Goal: Transaction & Acquisition: Purchase product/service

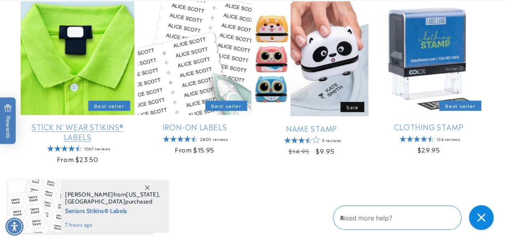
scroll to position [288, 0]
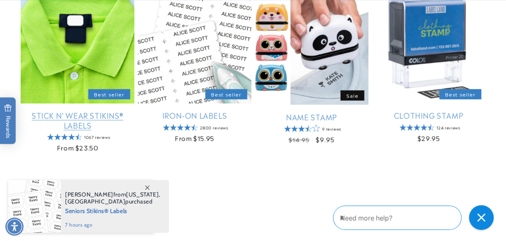
click at [110, 110] on link "Stick N' Wear Stikins® Labels" at bounding box center [78, 119] width 114 height 19
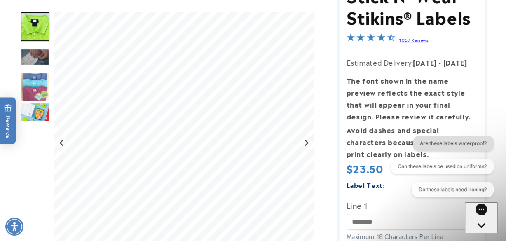
click at [462, 144] on button "Are these labels waterproof?" at bounding box center [452, 143] width 81 height 16
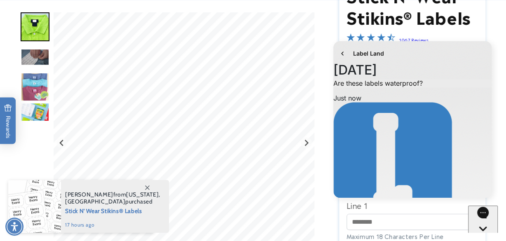
scroll to position [24, 0]
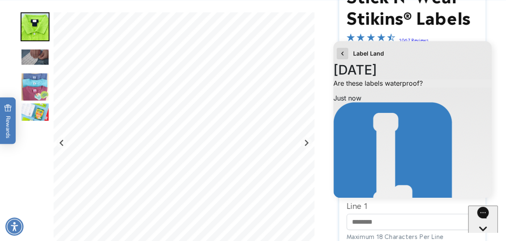
click at [345, 53] on icon "go to home page" at bounding box center [342, 54] width 8 height 10
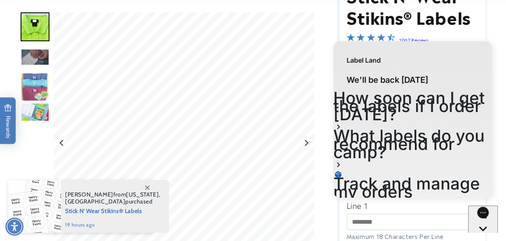
scroll to position [80, 0]
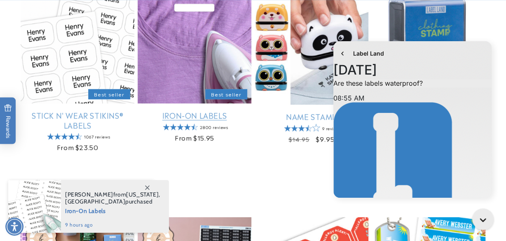
scroll to position [257, 0]
click at [202, 115] on link "Iron-On Labels" at bounding box center [195, 114] width 114 height 9
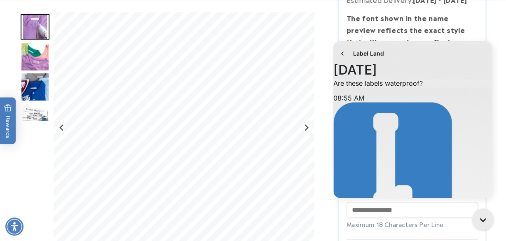
scroll to position [216, 0]
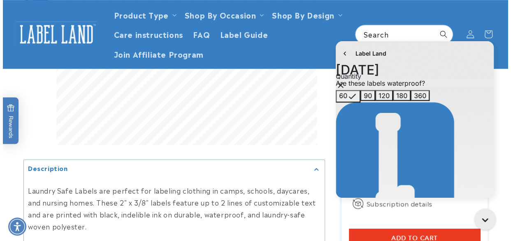
scroll to position [288, 0]
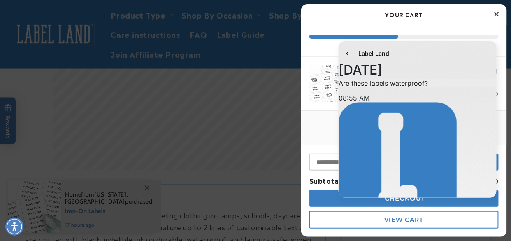
scroll to position [216, 0]
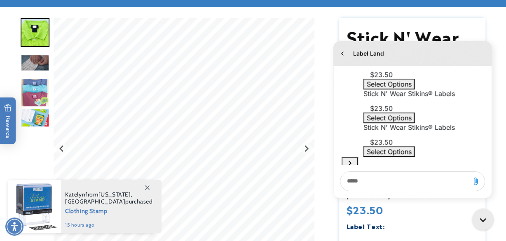
scroll to position [124, 0]
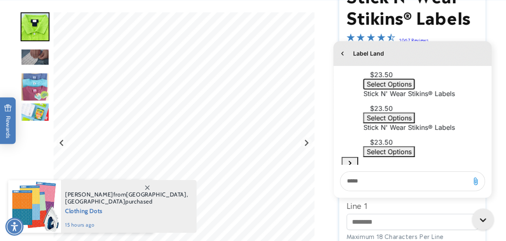
click at [411, 88] on span "Select Options" at bounding box center [388, 84] width 45 height 8
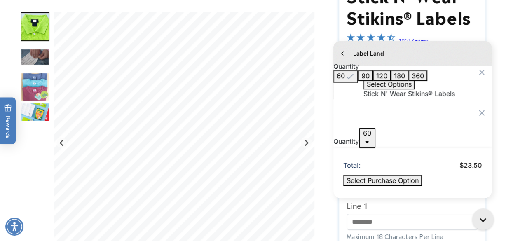
click at [363, 129] on span "60" at bounding box center [367, 133] width 8 height 8
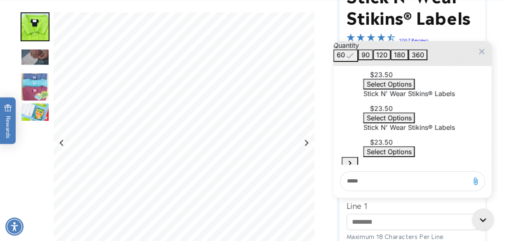
click at [376, 59] on span "120" at bounding box center [381, 55] width 11 height 8
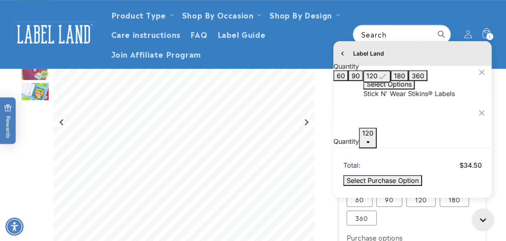
scroll to position [206, 0]
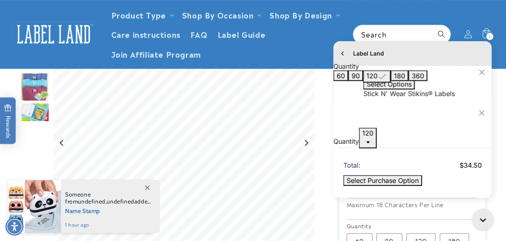
click at [482, 108] on icon "Close modal" at bounding box center [481, 113] width 10 height 10
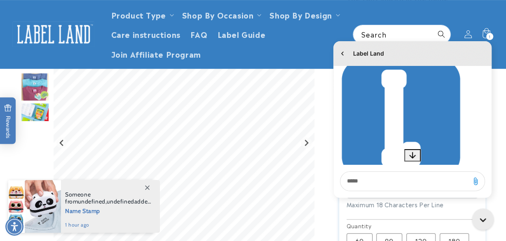
scroll to position [10, 0]
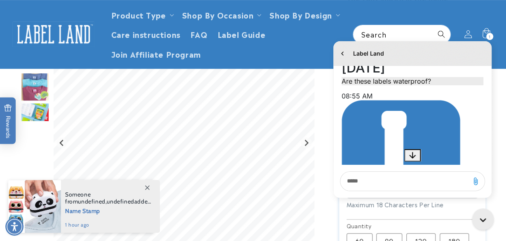
click at [392, 52] on div "Label Land" at bounding box center [412, 53] width 158 height 25
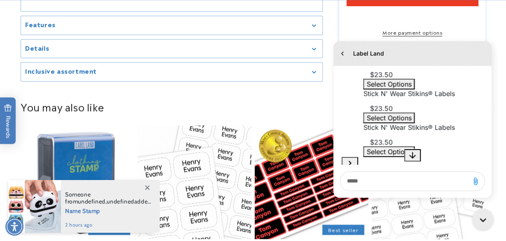
scroll to position [258, 0]
